Goal: Find contact information: Find contact information

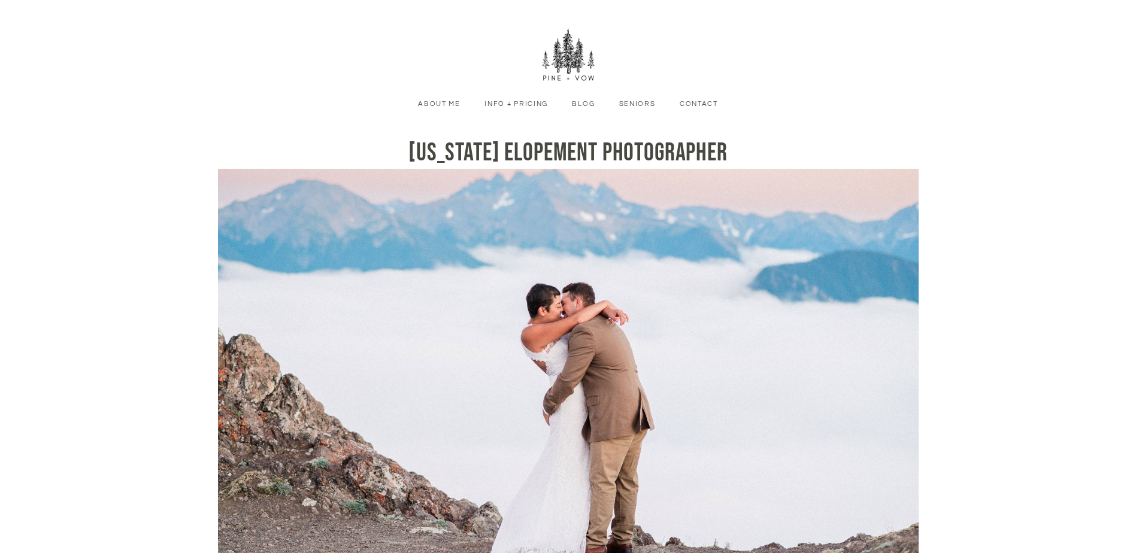
click at [699, 100] on link "Contact" at bounding box center [698, 104] width 56 height 11
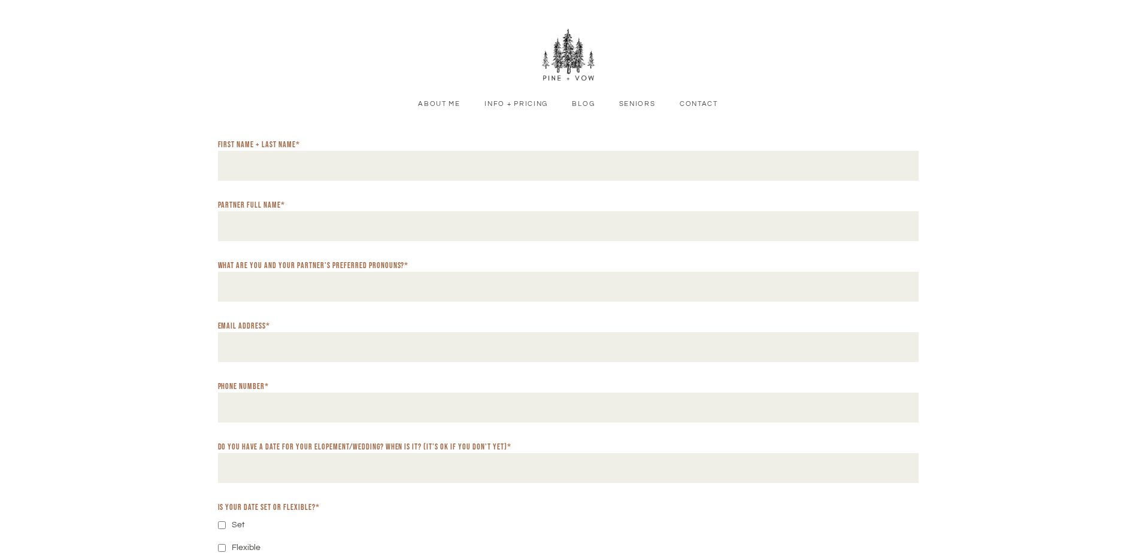
click at [448, 104] on link "About Me" at bounding box center [439, 104] width 60 height 11
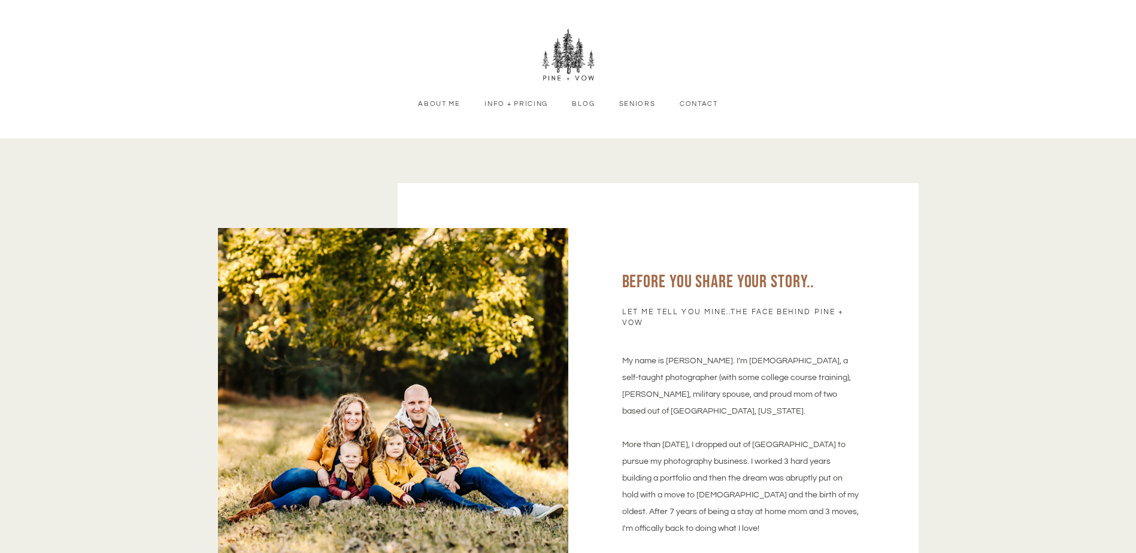
click at [504, 107] on link "Info + Pricing" at bounding box center [515, 104] width 81 height 11
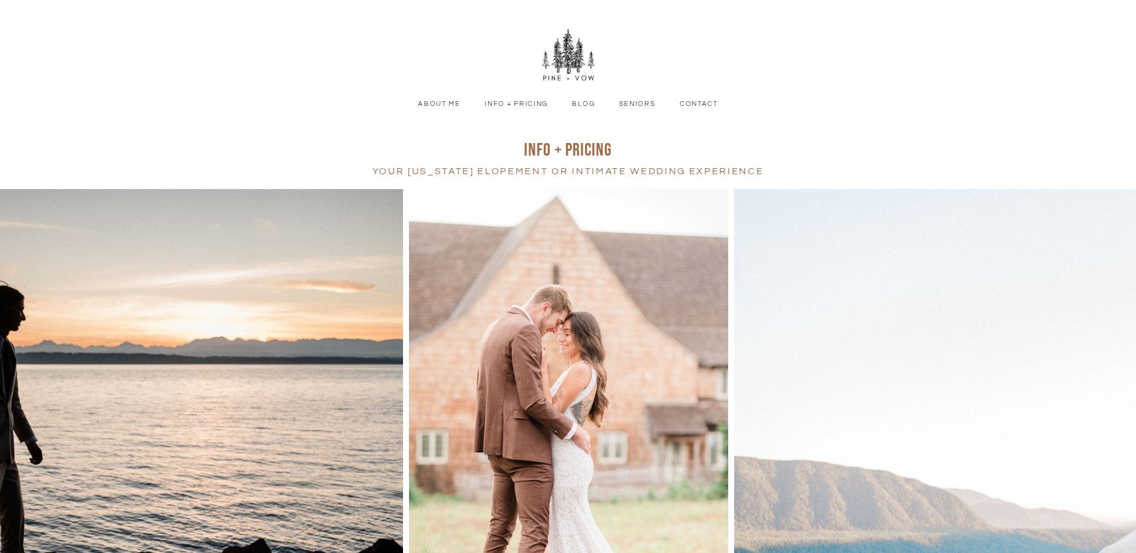
click at [446, 113] on nav "About Me Info + Pricing Blog Seniors Contact Menu" at bounding box center [568, 69] width 1064 height 138
click at [444, 104] on link "About Me" at bounding box center [439, 104] width 60 height 11
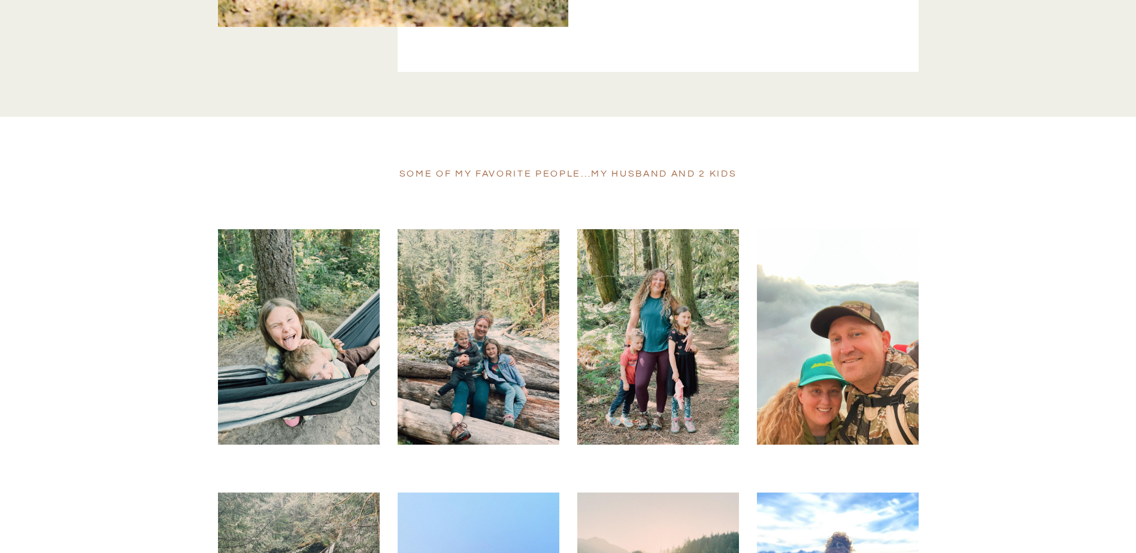
scroll to position [1497, 0]
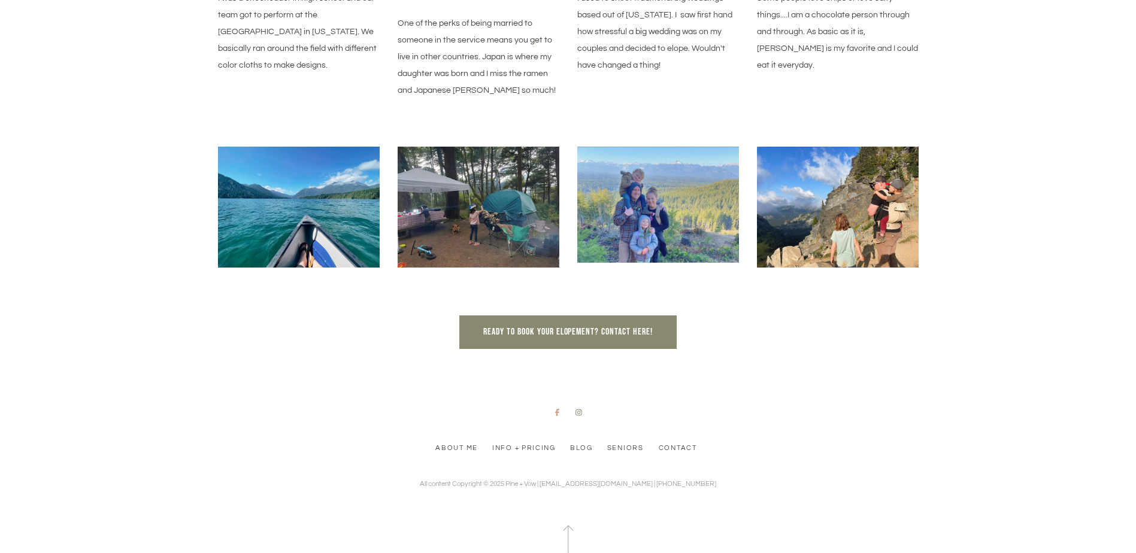
click at [561, 409] on icon at bounding box center [557, 412] width 9 height 7
drag, startPoint x: 644, startPoint y: 464, endPoint x: 570, endPoint y: 469, distance: 74.4
click at [570, 469] on div "About Me Info + Pricing Blog Seniors Contact All content Copyright © 2025 Pine …" at bounding box center [568, 489] width 700 height 160
drag, startPoint x: 570, startPoint y: 469, endPoint x: 617, endPoint y: 461, distance: 48.0
copy p "[EMAIL_ADDRESS][DOMAIN_NAME]"
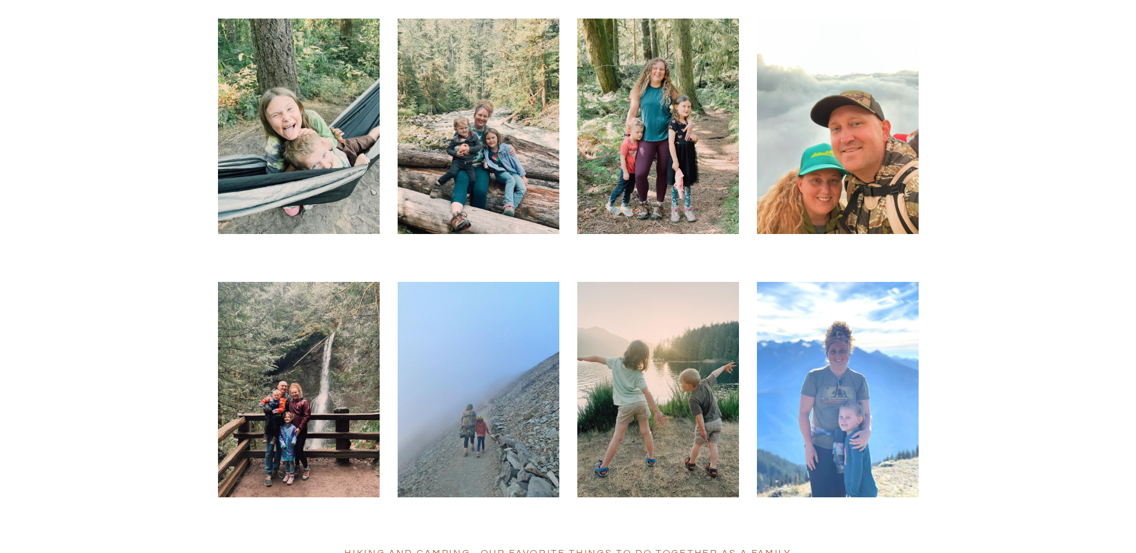
scroll to position [0, 0]
